Goal: Information Seeking & Learning: Learn about a topic

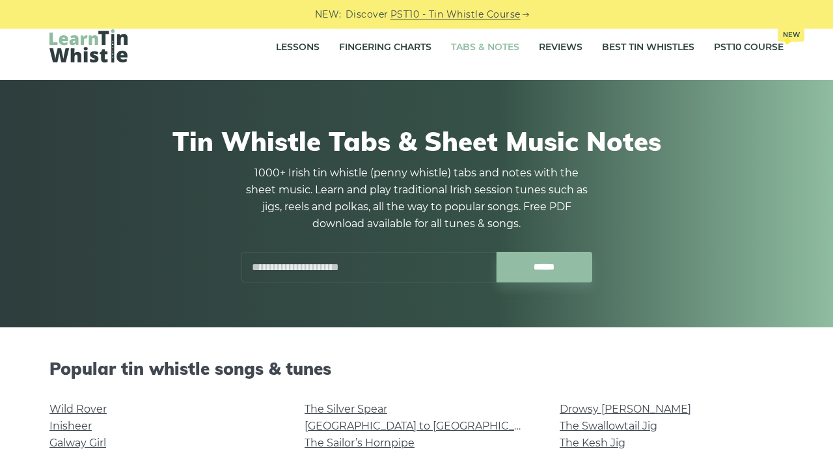
scroll to position [130, 0]
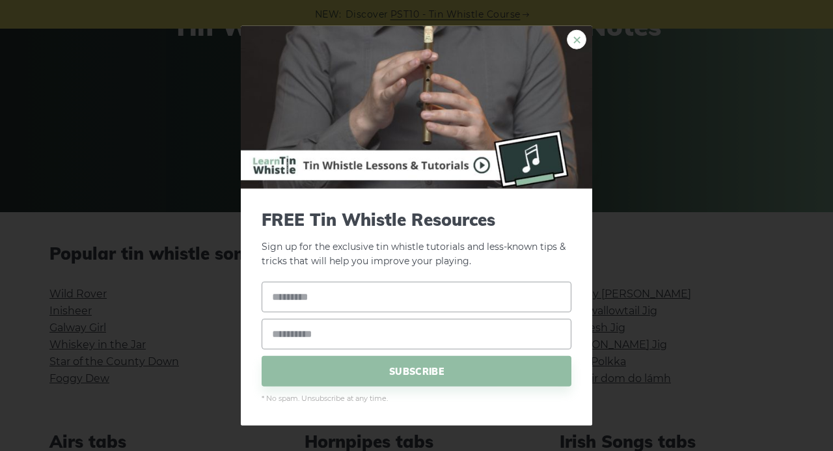
click at [577, 48] on link "×" at bounding box center [577, 39] width 20 height 20
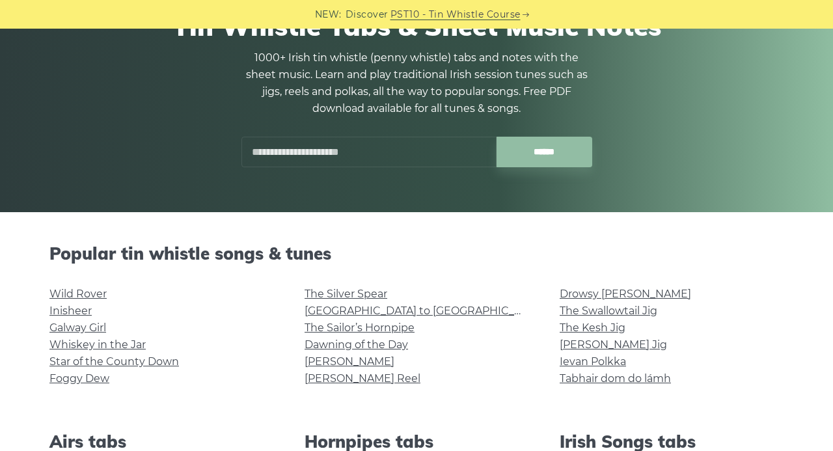
scroll to position [0, 0]
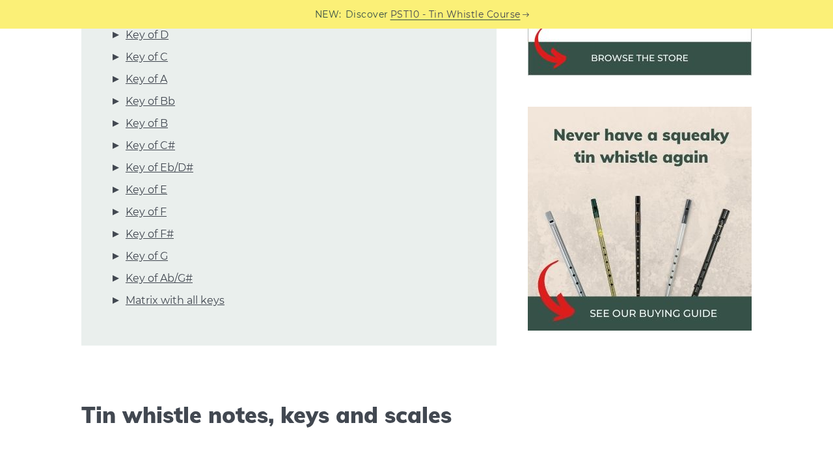
scroll to position [405, 0]
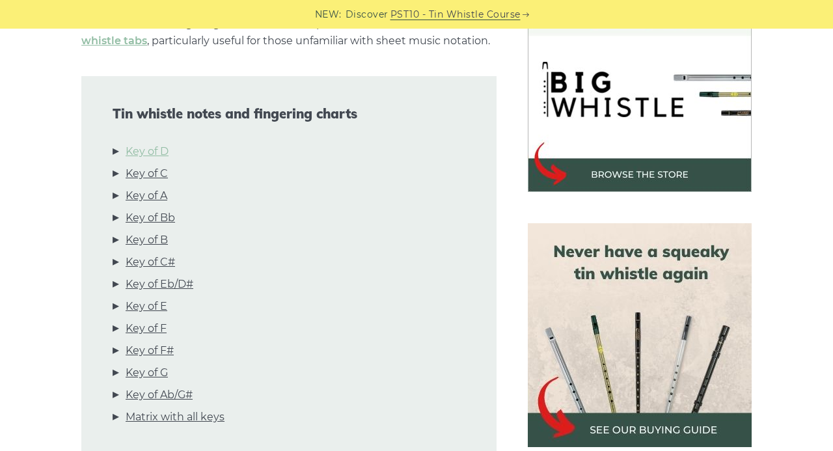
click at [146, 148] on link "Key of D" at bounding box center [147, 151] width 43 height 17
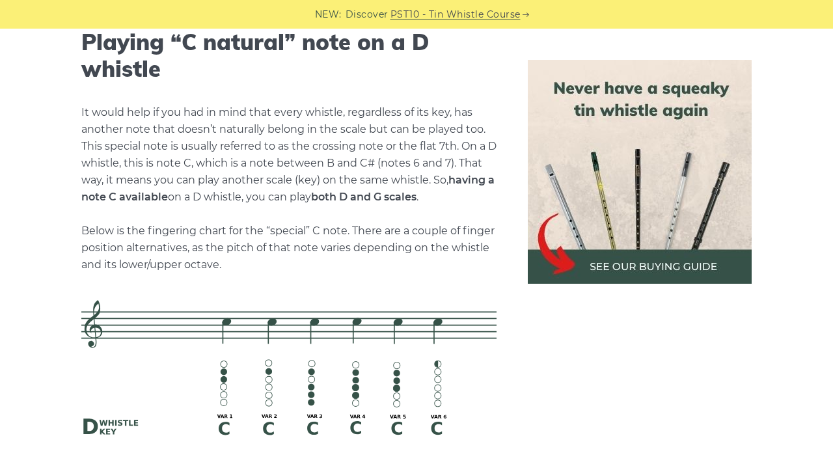
scroll to position [2760, 0]
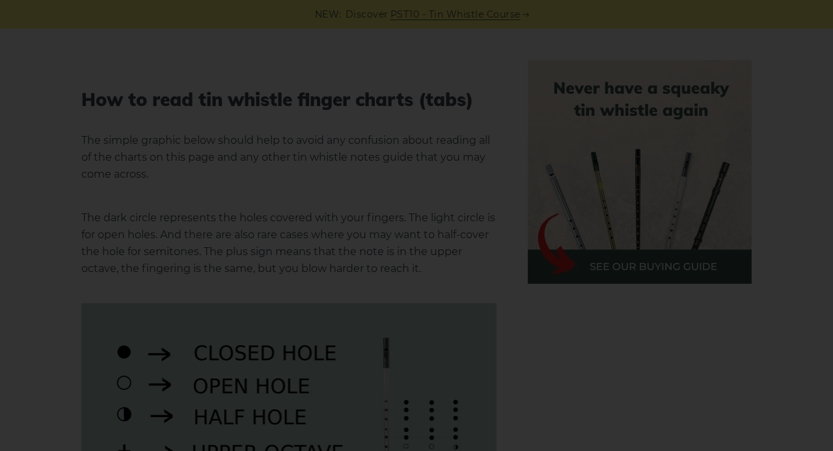
click at [224, 140] on div "×" at bounding box center [416, 225] width 833 height 451
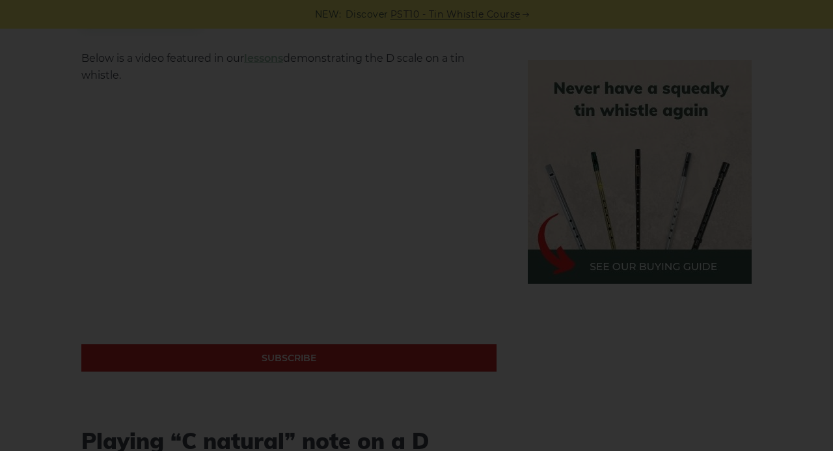
scroll to position [2387, 0]
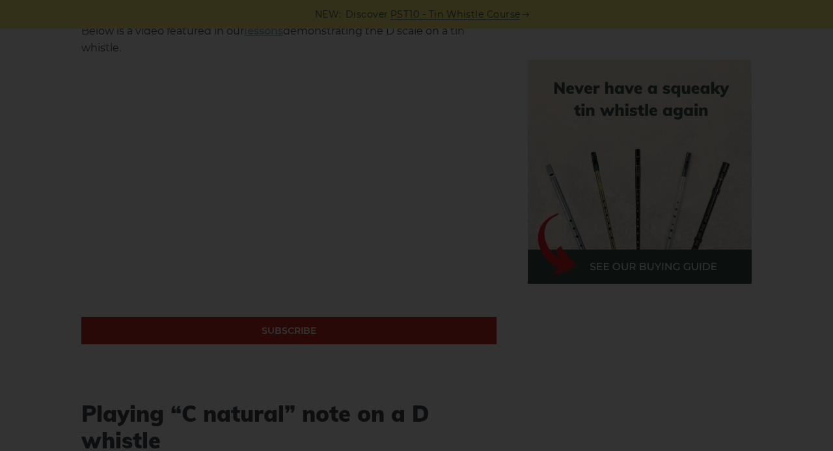
click at [428, 221] on div "×" at bounding box center [416, 225] width 833 height 451
click at [534, 340] on div "×" at bounding box center [416, 225] width 833 height 451
click at [249, 262] on div "×" at bounding box center [416, 225] width 833 height 451
